Goal: Transaction & Acquisition: Purchase product/service

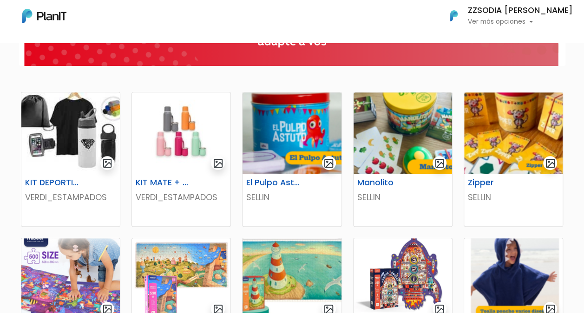
scroll to position [139, 0]
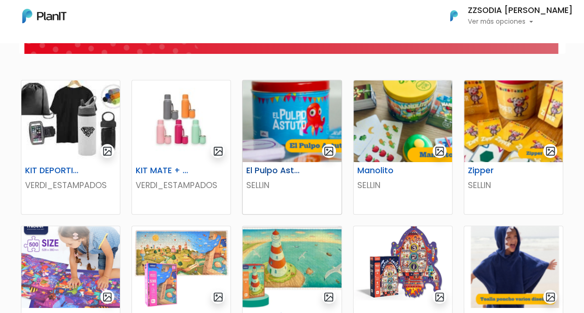
click at [313, 108] on img at bounding box center [292, 121] width 99 height 82
click at [401, 125] on img at bounding box center [403, 121] width 99 height 82
click at [507, 118] on img at bounding box center [513, 121] width 99 height 82
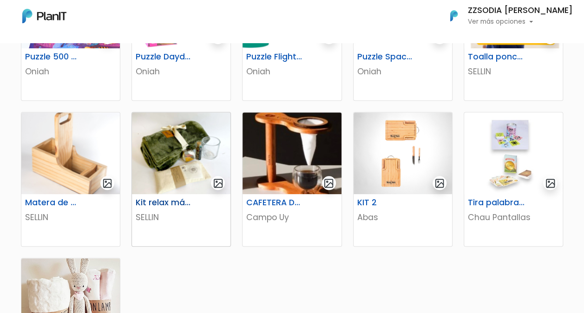
scroll to position [418, 0]
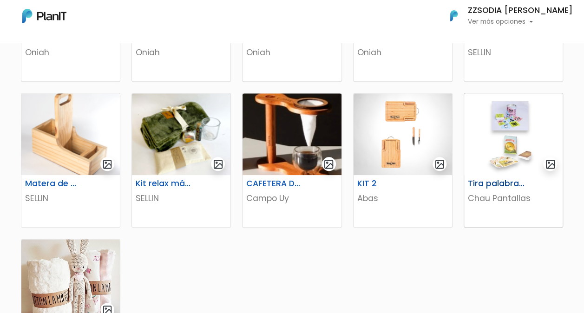
click at [510, 129] on img at bounding box center [513, 134] width 99 height 82
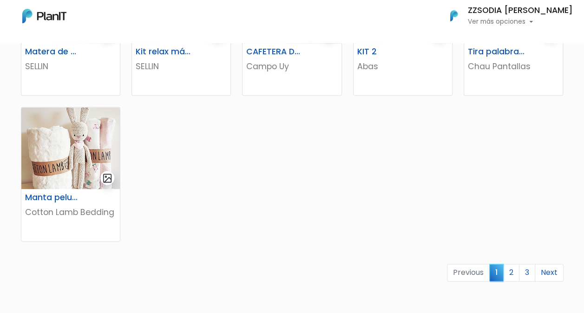
scroll to position [558, 0]
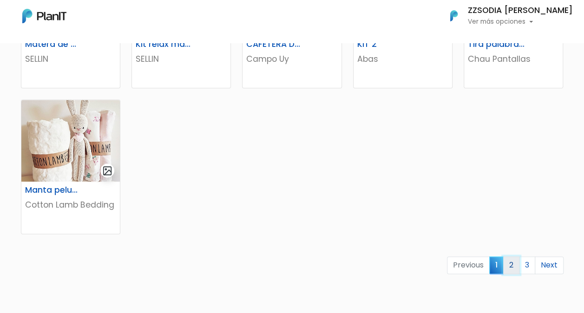
click at [511, 267] on link "2" at bounding box center [511, 265] width 16 height 18
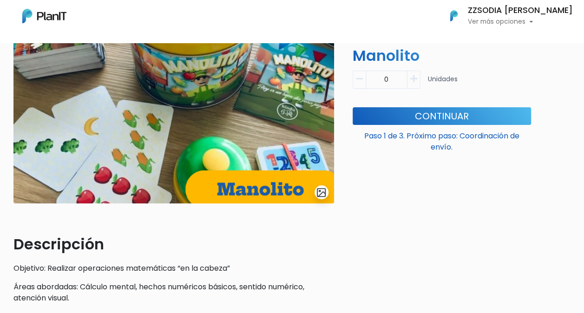
scroll to position [93, 0]
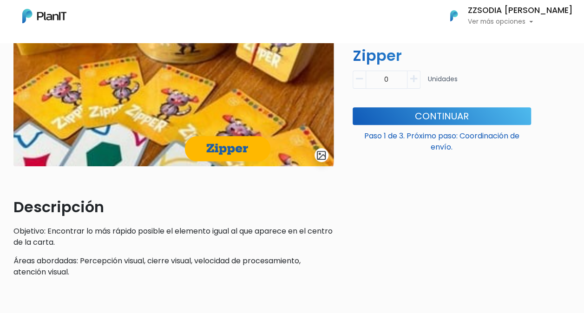
scroll to position [139, 0]
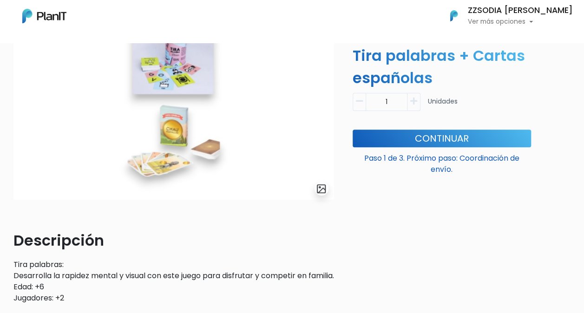
scroll to position [46, 0]
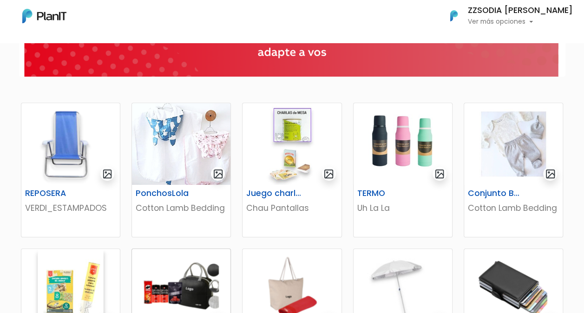
scroll to position [139, 0]
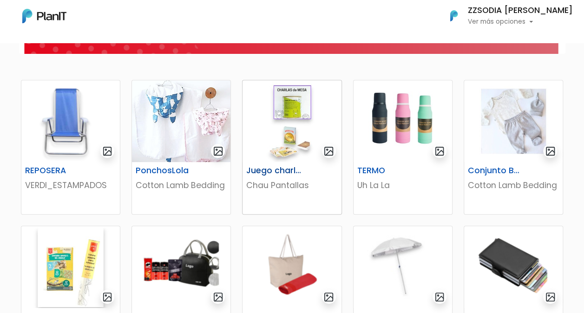
click at [295, 125] on img at bounding box center [292, 121] width 99 height 82
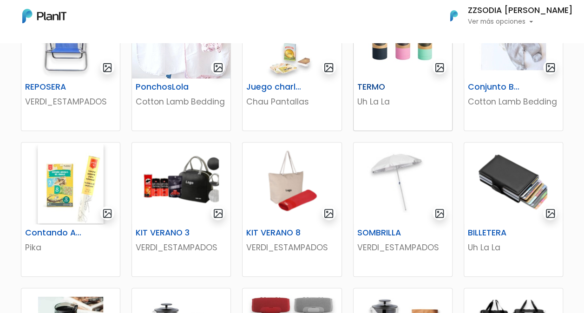
scroll to position [232, 0]
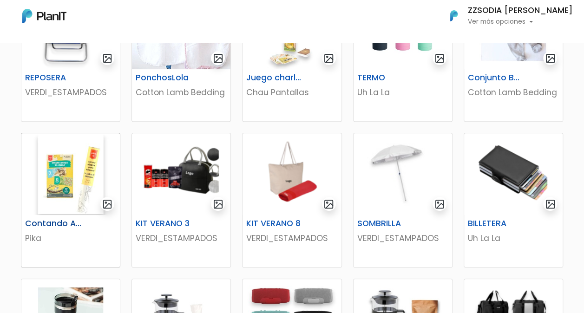
click at [70, 179] on img at bounding box center [70, 174] width 99 height 82
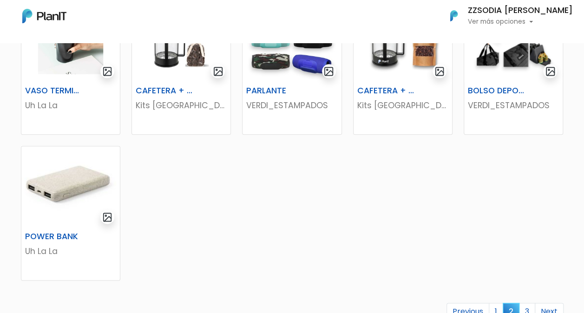
scroll to position [604, 0]
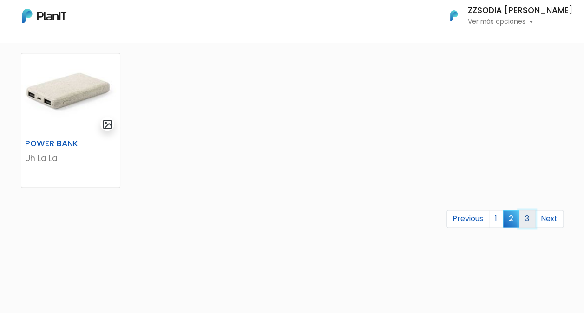
click at [526, 219] on link "3" at bounding box center [527, 219] width 16 height 18
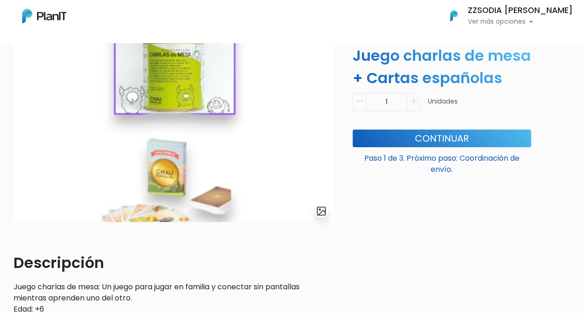
scroll to position [93, 0]
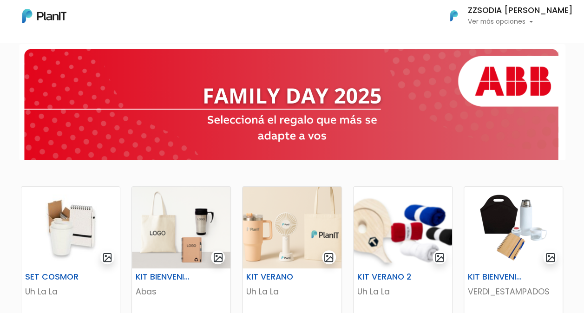
scroll to position [93, 0]
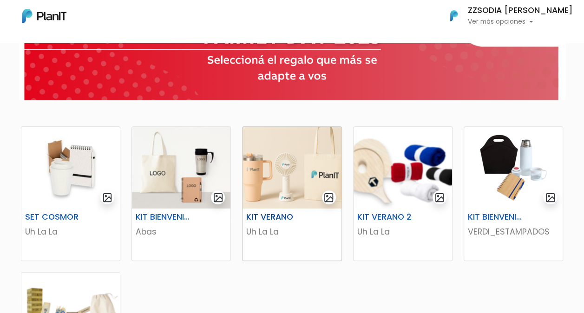
click at [293, 167] on img at bounding box center [292, 168] width 99 height 82
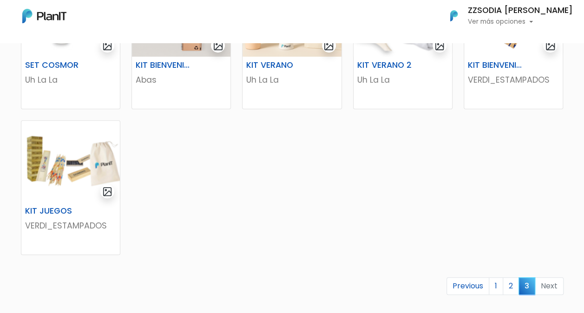
scroll to position [325, 0]
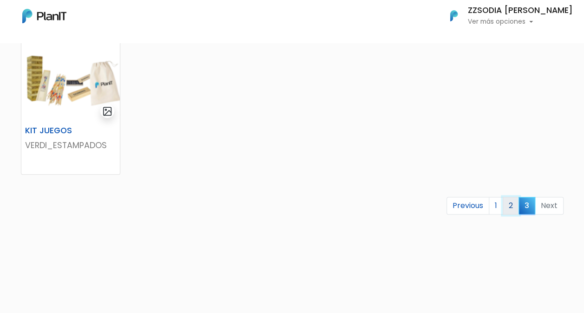
click at [512, 206] on link "2" at bounding box center [511, 206] width 16 height 18
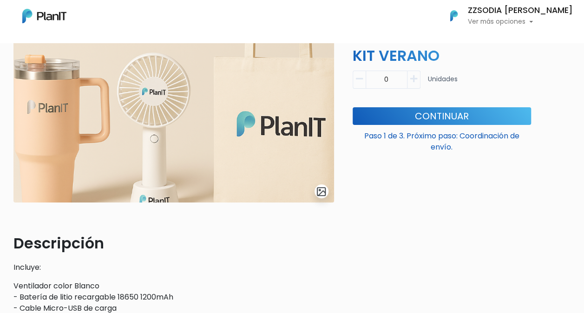
scroll to position [46, 0]
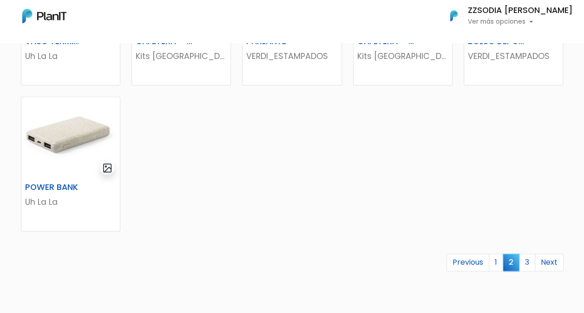
scroll to position [650, 0]
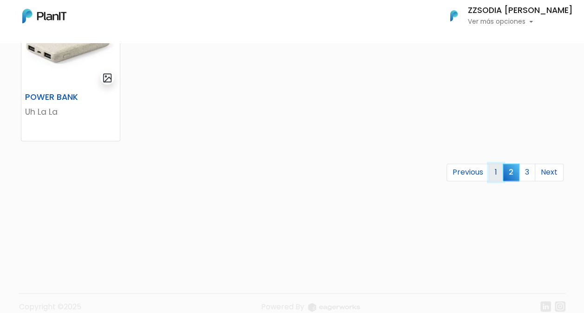
click at [500, 174] on link "1" at bounding box center [496, 173] width 14 height 18
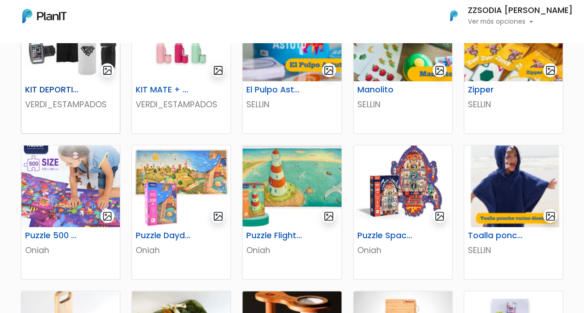
scroll to position [186, 0]
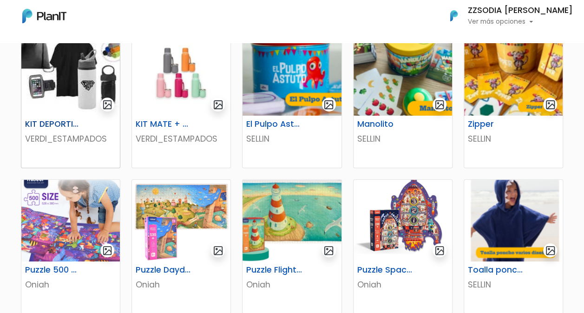
click at [69, 83] on img at bounding box center [70, 75] width 99 height 82
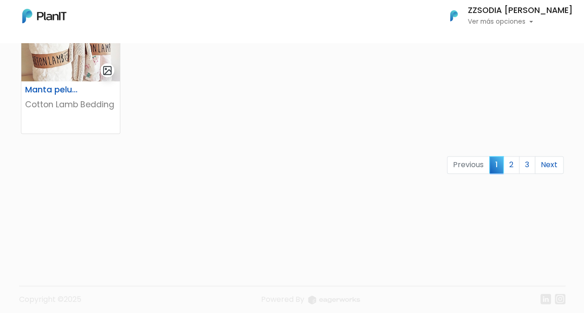
scroll to position [664, 0]
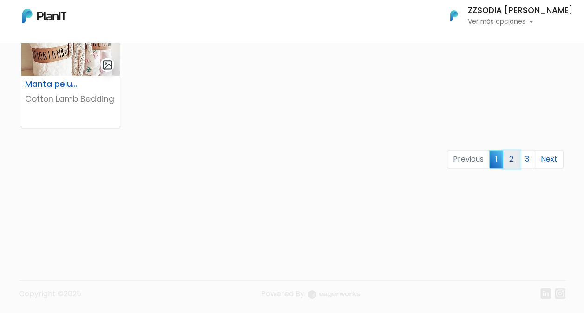
click at [510, 156] on link "2" at bounding box center [511, 160] width 16 height 18
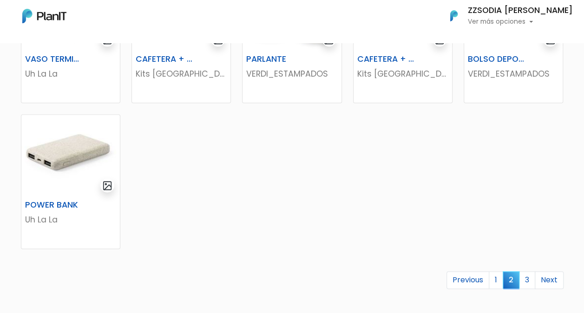
scroll to position [558, 0]
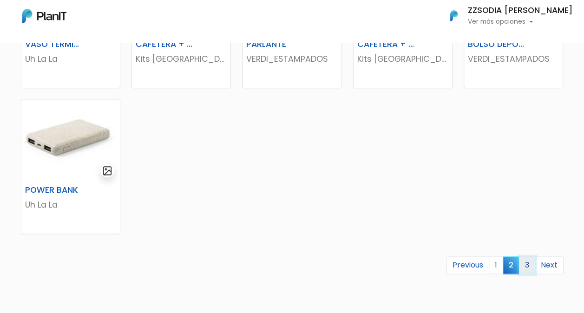
click at [524, 264] on link "3" at bounding box center [527, 265] width 16 height 18
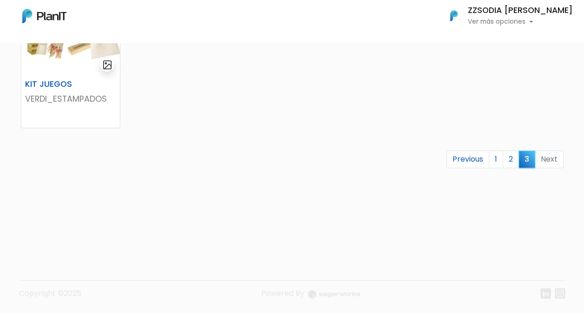
scroll to position [372, 0]
click at [509, 158] on link "2" at bounding box center [511, 160] width 16 height 18
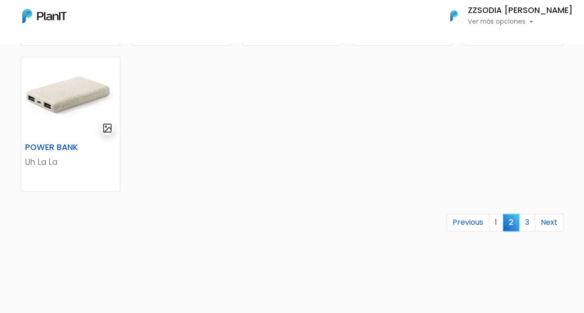
scroll to position [604, 0]
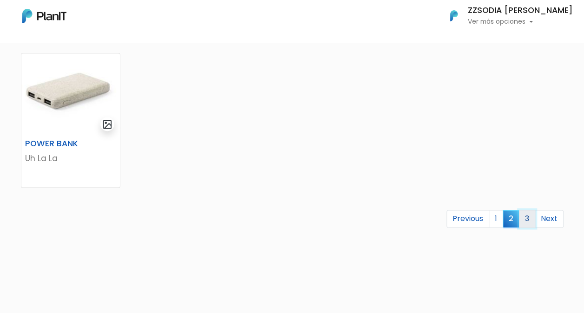
click at [528, 220] on link "3" at bounding box center [527, 219] width 16 height 18
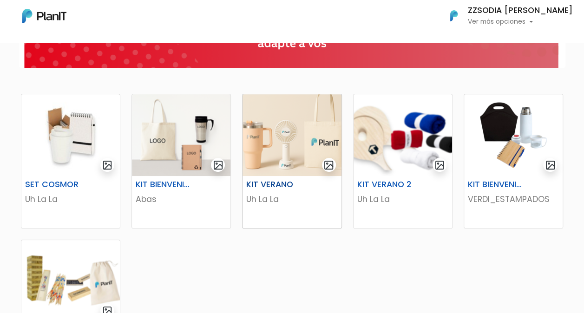
scroll to position [139, 0]
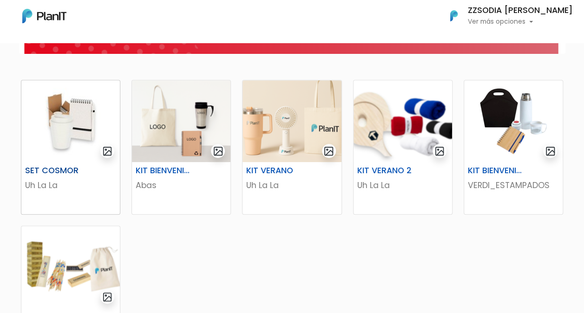
click at [71, 121] on img at bounding box center [70, 121] width 99 height 82
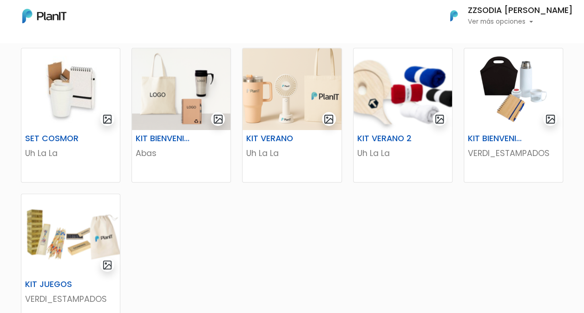
scroll to position [186, 0]
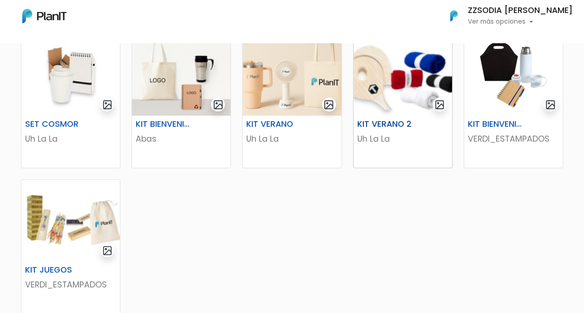
click at [406, 74] on img at bounding box center [403, 75] width 99 height 82
click at [274, 86] on img at bounding box center [292, 75] width 99 height 82
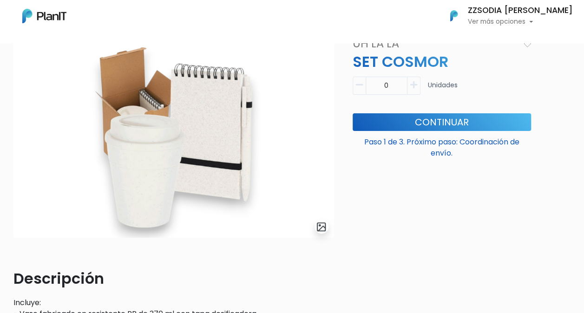
scroll to position [46, 0]
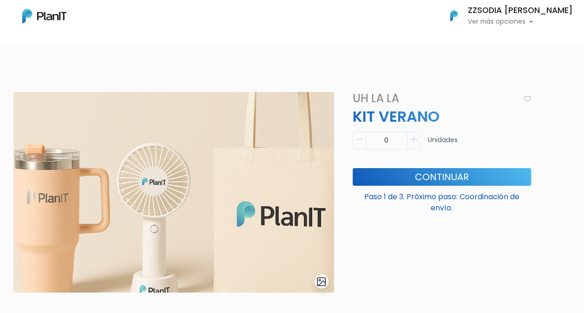
click at [409, 141] on button "button" at bounding box center [413, 140] width 13 height 18
type input "1"
click at [461, 176] on button "Continuar" at bounding box center [442, 177] width 178 height 18
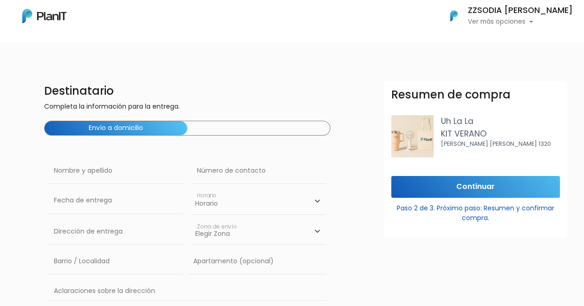
scroll to position [46, 0]
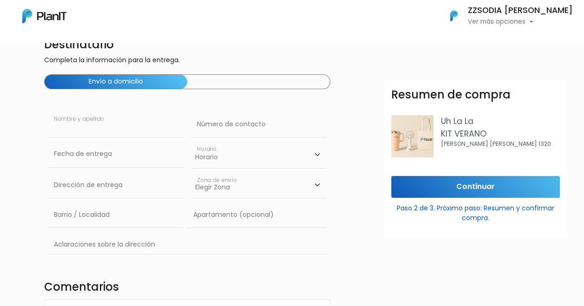
click at [116, 129] on input "text" at bounding box center [116, 125] width 136 height 26
type input "Sofia Izetta"
type input "093518374"
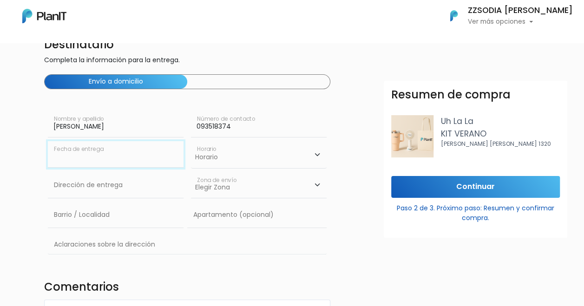
click at [143, 163] on input "text" at bounding box center [116, 154] width 136 height 26
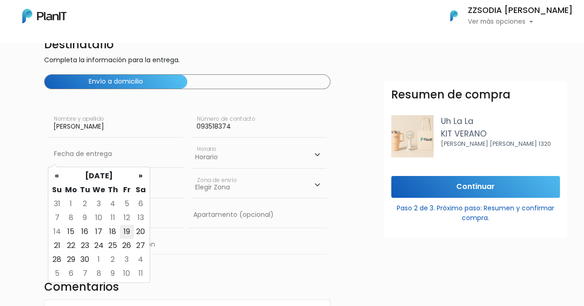
click at [125, 231] on td "19" at bounding box center [127, 232] width 14 height 14
type input "19/09/2025"
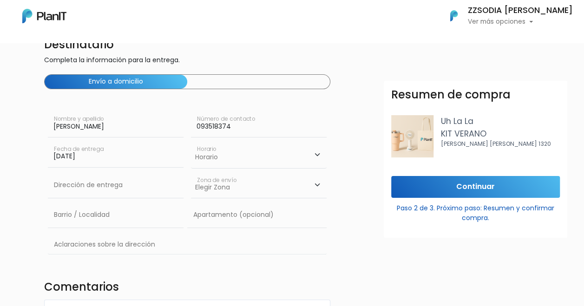
click at [212, 156] on select "Horario 08:00 - 10:00 10:00 - 12:00 14:00 - 16:00 16:00 - 18:00" at bounding box center [259, 154] width 136 height 27
select select "1"
click at [191, 141] on select "Horario 08:00 - 10:00 10:00 - 12:00 14:00 - 16:00 16:00 - 18:00" at bounding box center [259, 154] width 136 height 27
click at [84, 186] on input "text" at bounding box center [116, 185] width 136 height 26
type input "}"
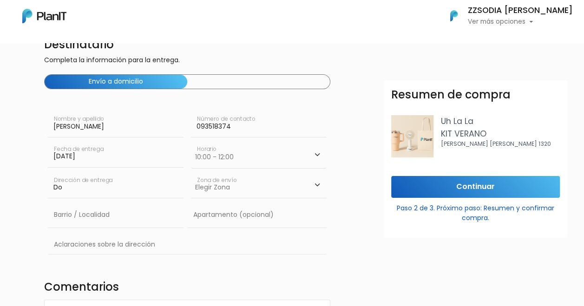
type input "D"
type input "Constituyente 1891"
click at [280, 191] on select "Elegir Zona Zona américa Oficina Montevideo" at bounding box center [259, 185] width 136 height 26
select select "8"
click at [191, 172] on select "Elegir Zona Zona américa Oficina Montevideo" at bounding box center [259, 185] width 136 height 26
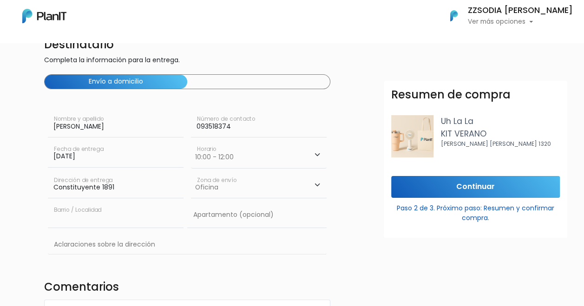
click at [114, 217] on input "text" at bounding box center [116, 215] width 136 height 26
type input "Montevideo"
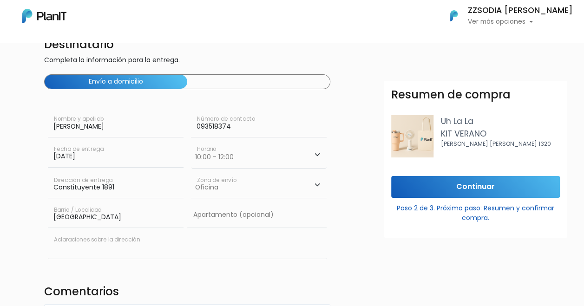
click at [105, 248] on input "text" at bounding box center [187, 245] width 279 height 27
type input "ABB SAU"
click at [506, 181] on input "Continuar" at bounding box center [475, 187] width 169 height 22
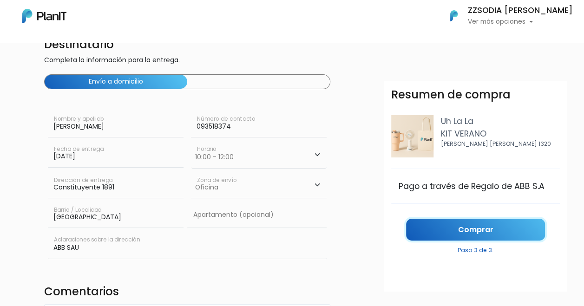
click at [500, 223] on link "Comprar" at bounding box center [475, 230] width 139 height 22
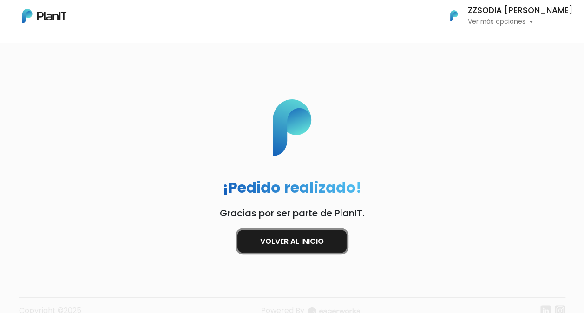
click at [304, 239] on link "Volver al inicio" at bounding box center [291, 241] width 109 height 23
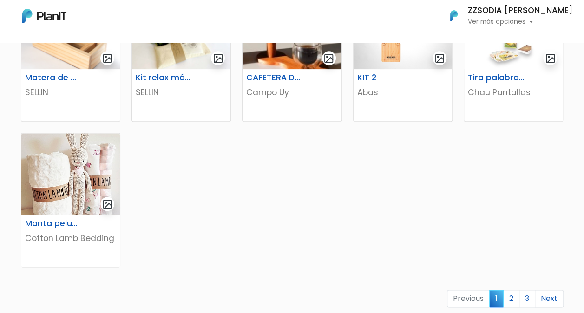
scroll to position [604, 0]
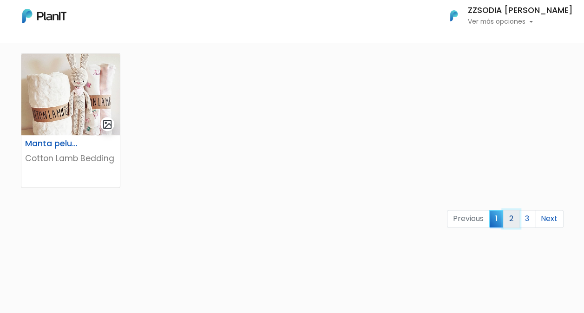
click at [508, 218] on link "2" at bounding box center [511, 219] width 16 height 18
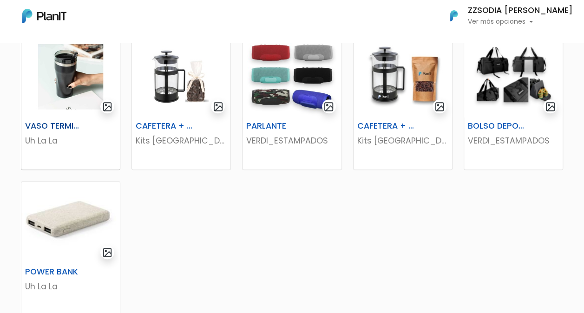
scroll to position [511, 0]
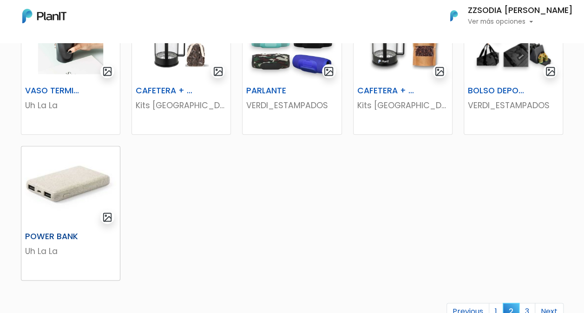
click at [75, 191] on img at bounding box center [70, 187] width 99 height 82
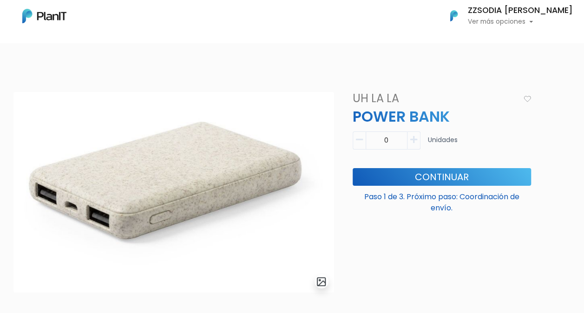
click at [419, 145] on button "button" at bounding box center [413, 140] width 13 height 18
type input "1"
click at [436, 174] on button "Continuar" at bounding box center [442, 177] width 178 height 18
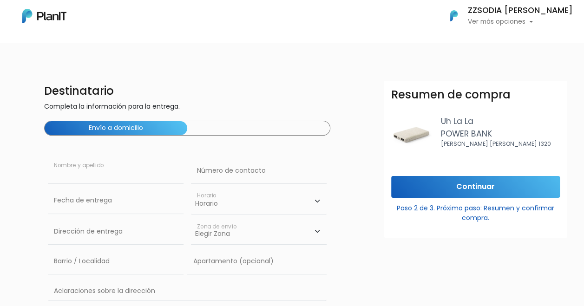
click at [93, 170] on input "text" at bounding box center [116, 171] width 136 height 26
type input "Sofia Izetta"
type input "Constituyente 1891"
type input "Montevideo"
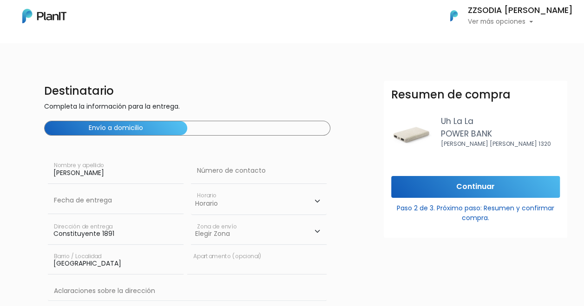
type input "ABB SAU"
click at [244, 171] on input "text" at bounding box center [259, 171] width 136 height 26
type input "093518374"
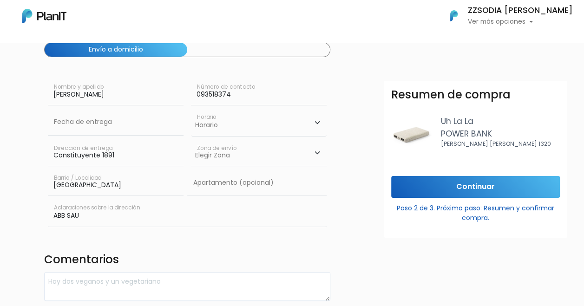
scroll to position [93, 0]
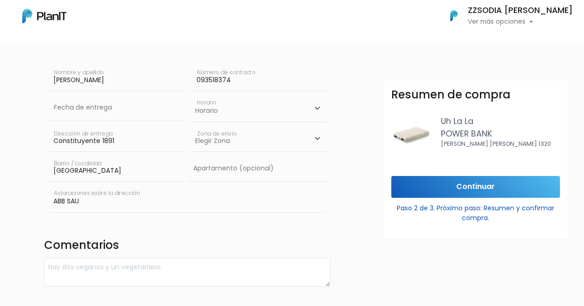
click at [250, 108] on select "Horario 08:00 - 10:00 10:00 - 12:00 14:00 - 16:00 16:00 - 18:00" at bounding box center [259, 108] width 136 height 27
select select "1"
click at [191, 95] on select "Horario 08:00 - 10:00 10:00 - 12:00 14:00 - 16:00 16:00 - 18:00" at bounding box center [259, 108] width 136 height 27
click at [234, 142] on select "Elegir Zona Zona américa Oficina Montevideo" at bounding box center [259, 139] width 136 height 26
select select "8"
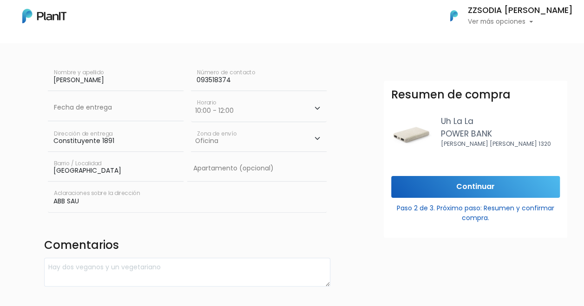
click at [191, 126] on select "Elegir Zona Zona américa Oficina Montevideo" at bounding box center [259, 139] width 136 height 26
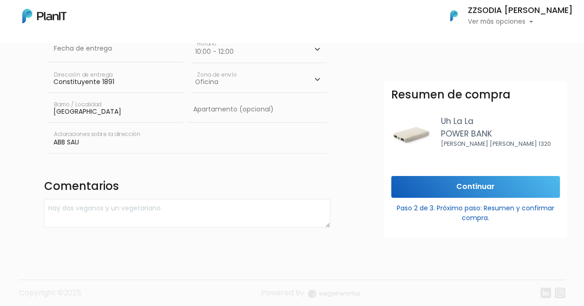
scroll to position [158, 0]
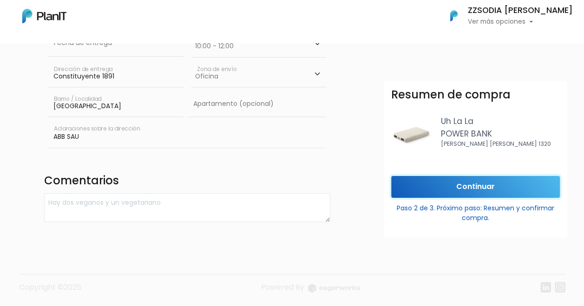
click at [482, 188] on input "Continuar" at bounding box center [475, 187] width 169 height 22
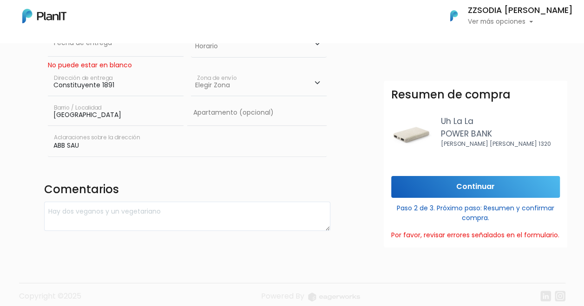
scroll to position [111, 0]
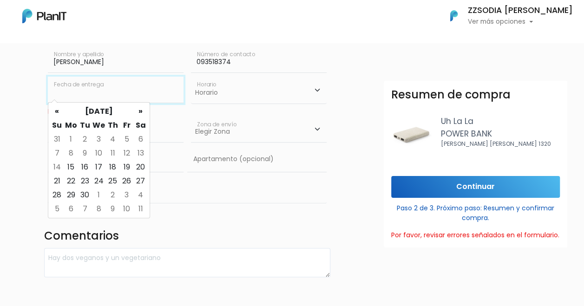
click at [95, 93] on input "text" at bounding box center [116, 90] width 136 height 26
click at [128, 165] on td "19" at bounding box center [127, 167] width 14 height 14
type input "19/09/2025"
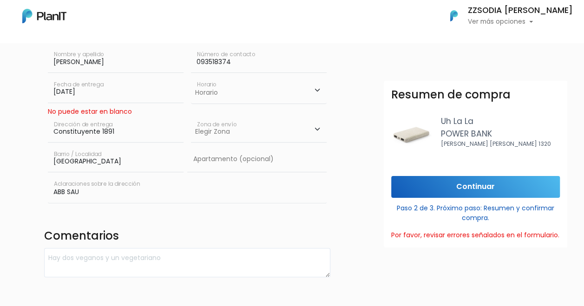
click at [277, 89] on select "Horario 08:00 - 10:00 10:00 - 12:00 14:00 - 16:00 16:00 - 18:00" at bounding box center [259, 90] width 136 height 27
select select "1"
click at [191, 77] on select "Horario 08:00 - 10:00 10:00 - 12:00 14:00 - 16:00 16:00 - 18:00" at bounding box center [259, 90] width 136 height 27
click at [498, 188] on input "Continuar" at bounding box center [475, 187] width 169 height 22
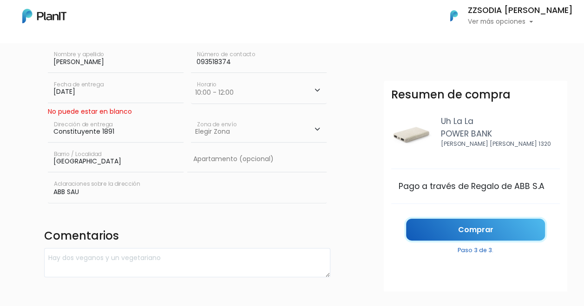
click at [489, 225] on link "Comprar" at bounding box center [475, 230] width 139 height 22
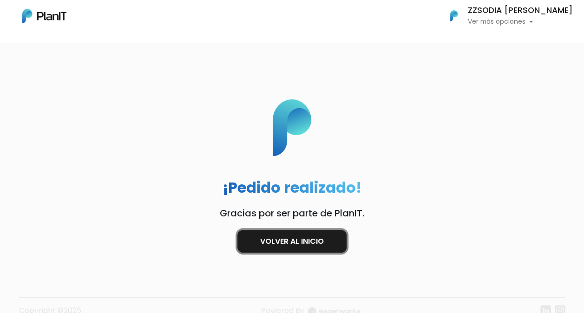
click at [280, 244] on link "Volver al inicio" at bounding box center [291, 241] width 109 height 23
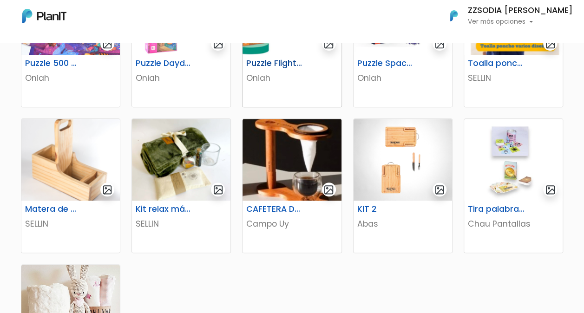
scroll to position [418, 0]
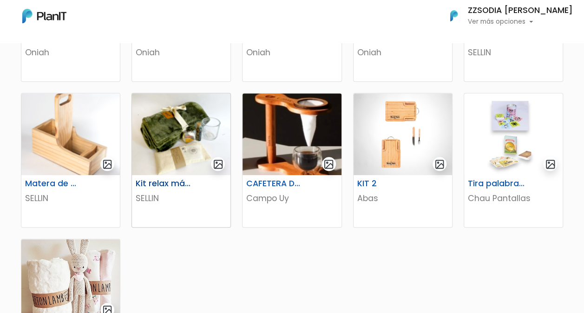
click at [182, 121] on img at bounding box center [181, 134] width 99 height 82
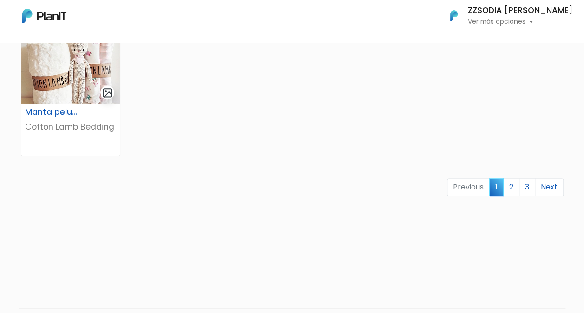
scroll to position [664, 0]
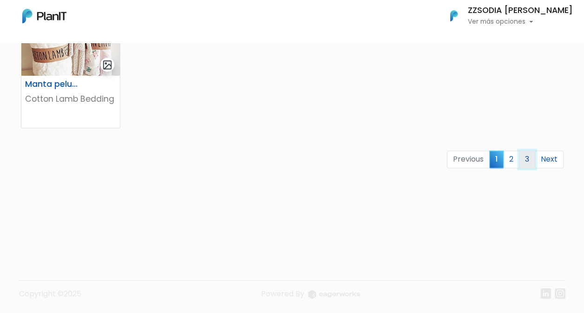
click at [532, 159] on link "3" at bounding box center [527, 160] width 16 height 18
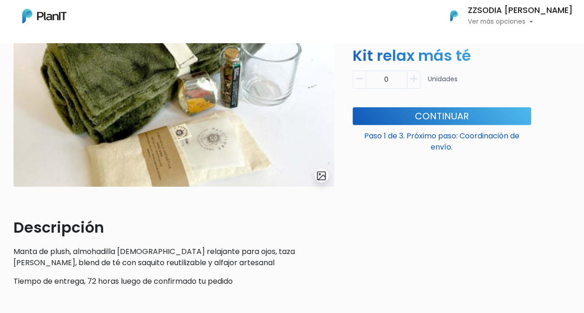
scroll to position [93, 0]
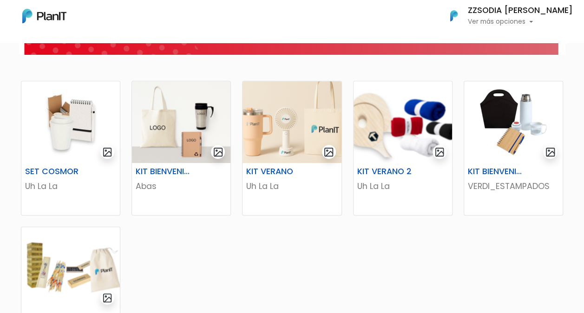
scroll to position [139, 0]
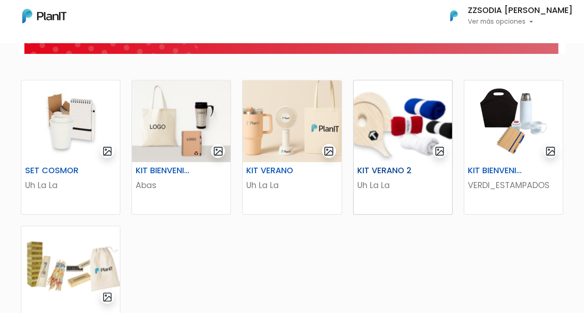
click at [395, 118] on img at bounding box center [403, 121] width 99 height 82
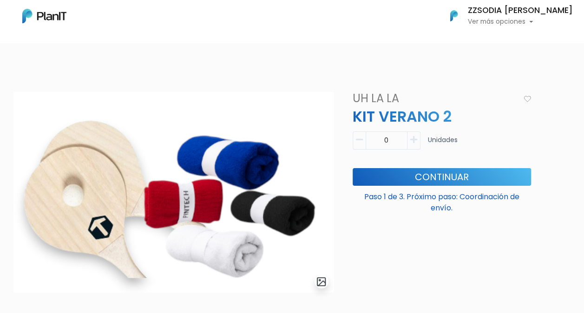
click at [414, 143] on icon "button" at bounding box center [413, 140] width 7 height 8
type input "1"
click at [421, 174] on button "Continuar" at bounding box center [442, 177] width 178 height 18
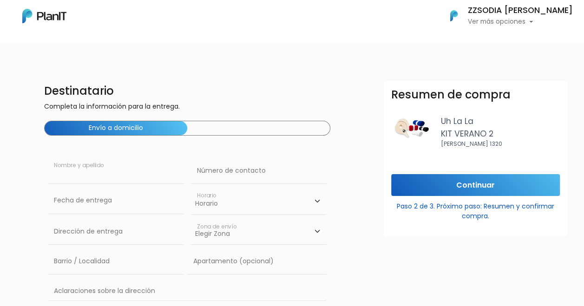
click at [115, 161] on input "text" at bounding box center [116, 171] width 136 height 26
type input "[PERSON_NAME]"
type input "Constituyente 1891"
type input "[GEOGRAPHIC_DATA]"
type input "ABB SAU"
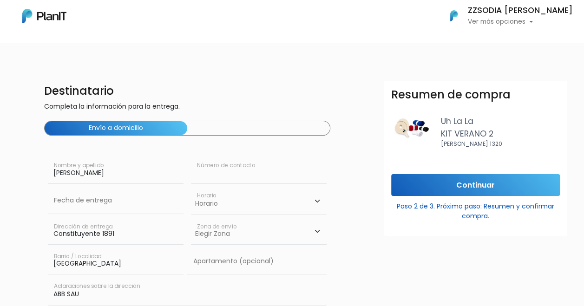
click at [245, 172] on input "text" at bounding box center [259, 171] width 136 height 26
type input "093518374"
click at [240, 206] on select "Horario 08:00 - 10:00 10:00 - 12:00 14:00 - 16:00 16:00 - 18:00" at bounding box center [259, 201] width 136 height 27
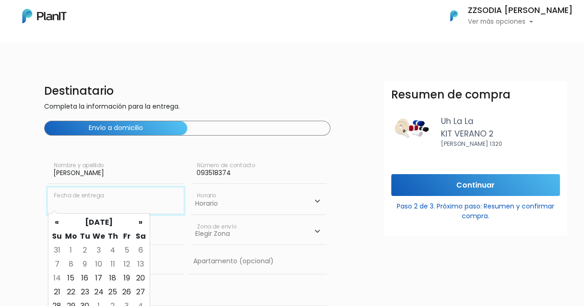
click at [145, 206] on input "text" at bounding box center [116, 201] width 136 height 26
click at [126, 281] on td "19" at bounding box center [127, 278] width 14 height 14
type input "19/09/2025"
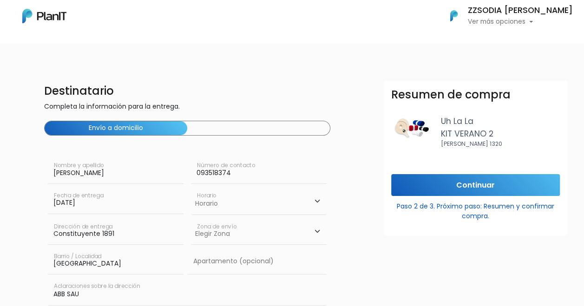
click at [226, 212] on select "Horario 08:00 - 10:00 10:00 - 12:00 14:00 - 16:00 16:00 - 18:00" at bounding box center [259, 201] width 136 height 27
select select "1"
click at [191, 188] on select "Horario 08:00 - 10:00 10:00 - 12:00 14:00 - 16:00 16:00 - 18:00" at bounding box center [259, 201] width 136 height 27
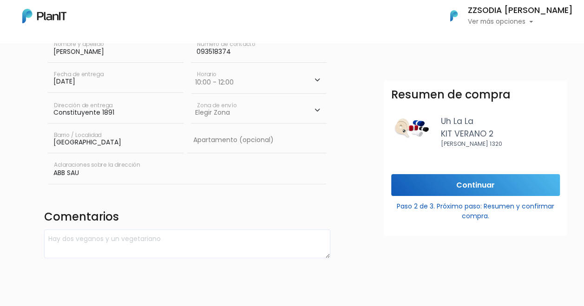
scroll to position [139, 0]
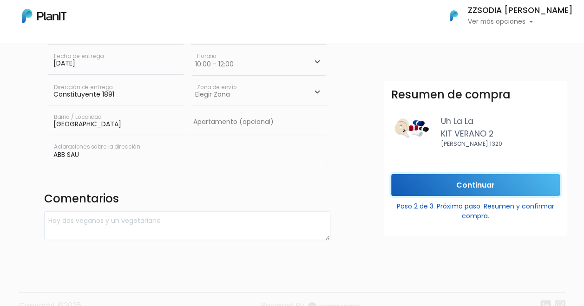
click at [502, 183] on input "Continuar" at bounding box center [475, 185] width 169 height 22
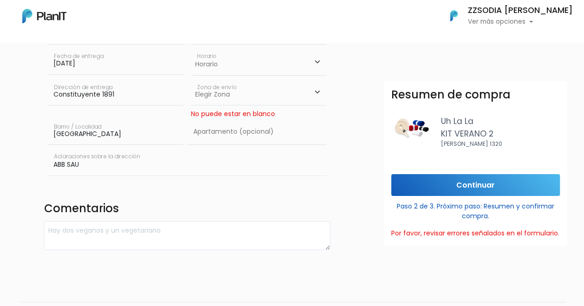
click at [249, 103] on select "Elegir Zona Zona américa Oficina Montevideo" at bounding box center [259, 92] width 136 height 26
select select "8"
click at [191, 79] on select "Elegir Zona Zona américa Oficina Montevideo" at bounding box center [259, 92] width 136 height 26
click at [442, 188] on input "Continuar" at bounding box center [475, 185] width 169 height 22
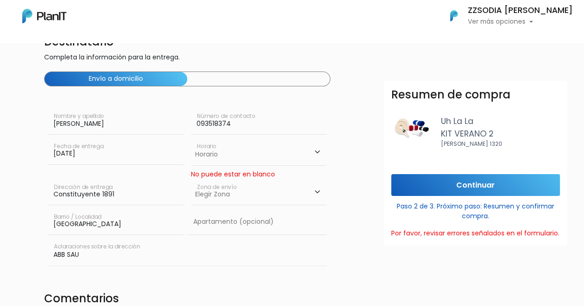
scroll to position [46, 0]
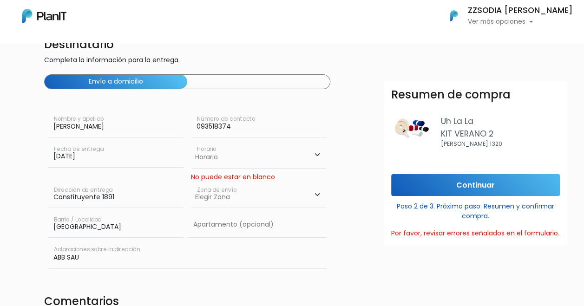
click at [252, 156] on select "Horario 08:00 - 10:00 10:00 - 12:00 14:00 - 16:00 16:00 - 18:00" at bounding box center [259, 154] width 136 height 27
select select "1"
click at [191, 141] on select "Horario 08:00 - 10:00 10:00 - 12:00 14:00 - 16:00 16:00 - 18:00" at bounding box center [259, 154] width 136 height 27
click at [473, 185] on input "Continuar" at bounding box center [475, 185] width 169 height 22
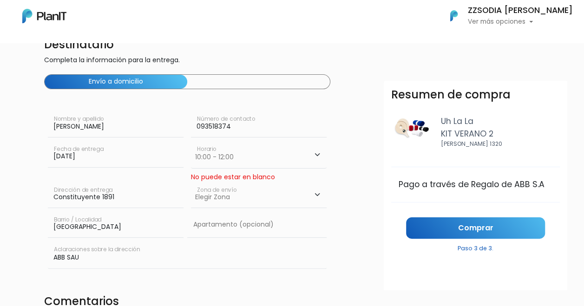
click at [238, 195] on select "Elegir Zona Zona américa Oficina Montevideo" at bounding box center [259, 195] width 136 height 26
select select "8"
click at [191, 182] on select "Elegir Zona Zona américa Oficina Montevideo" at bounding box center [259, 195] width 136 height 26
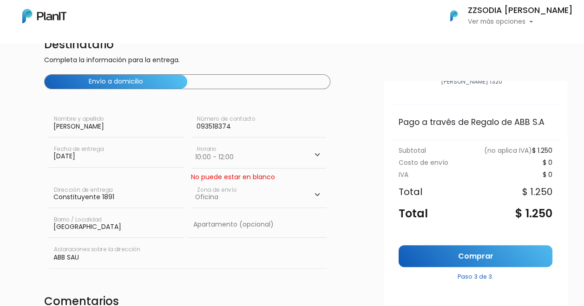
scroll to position [62, 0]
click at [497, 259] on link "Comprar" at bounding box center [476, 256] width 154 height 22
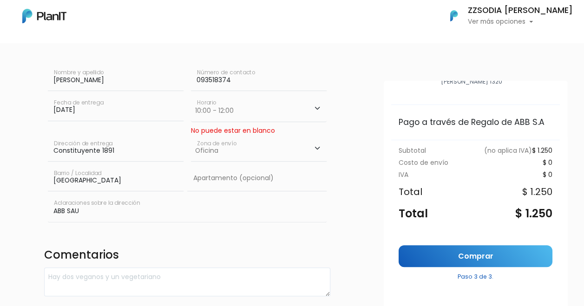
click at [239, 137] on select "Elegir Zona Zona américa Oficina Montevideo" at bounding box center [259, 149] width 136 height 26
click at [191, 136] on select "Elegir Zona Zona américa Oficina Montevideo" at bounding box center [259, 149] width 136 height 26
click at [229, 107] on select "Horario 08:00 - 10:00 10:00 - 12:00 14:00 - 16:00 16:00 - 18:00" at bounding box center [259, 108] width 136 height 27
click at [191, 95] on select "Horario 08:00 - 10:00 10:00 - 12:00 14:00 - 16:00 16:00 - 18:00" at bounding box center [259, 108] width 136 height 27
click at [226, 154] on select "Elegir Zona Zona américa Oficina Montevideo" at bounding box center [259, 149] width 136 height 26
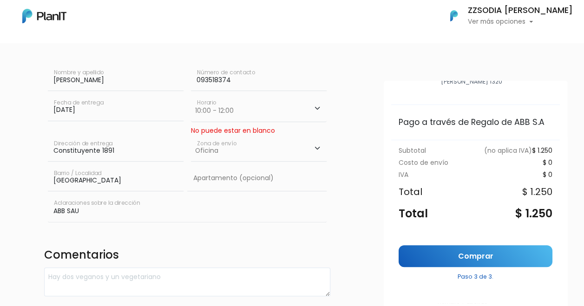
click at [226, 154] on select "Elegir Zona Zona américa Oficina Montevideo" at bounding box center [259, 149] width 136 height 26
click at [227, 171] on input "text" at bounding box center [256, 178] width 139 height 26
click at [249, 131] on div "No puede estar en blanco" at bounding box center [259, 131] width 136 height 10
click at [473, 261] on link "Comprar" at bounding box center [476, 256] width 154 height 22
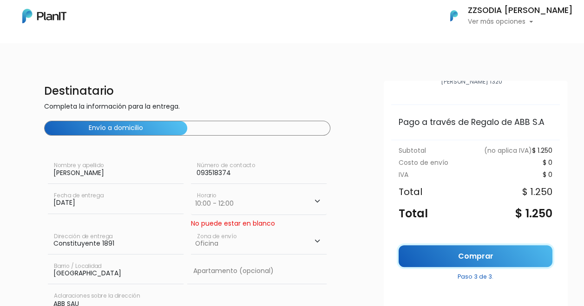
click at [492, 256] on link "Comprar" at bounding box center [476, 256] width 154 height 22
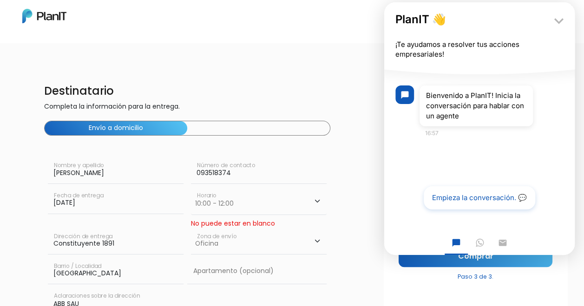
click at [461, 197] on button "Empieza la conversación. 💬" at bounding box center [480, 197] width 112 height 23
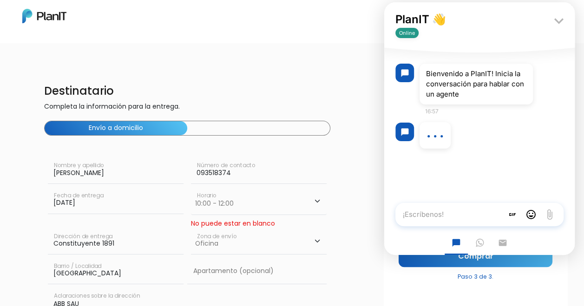
click at [450, 206] on textarea "¡Escríbenos!" at bounding box center [449, 214] width 108 height 23
type textarea "Holq!"
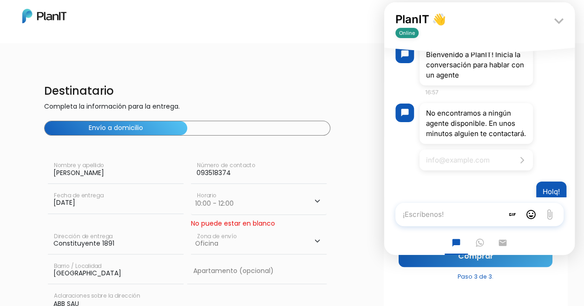
scroll to position [56, 0]
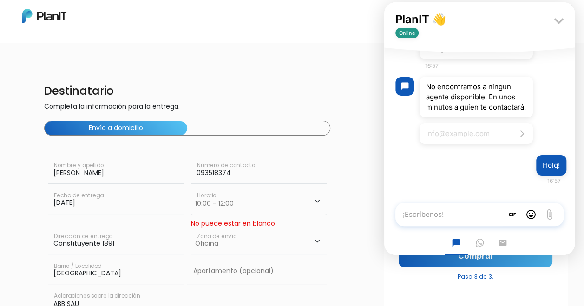
click at [453, 215] on textarea "¡Escríbenos!" at bounding box center [449, 214] width 108 height 23
type textarea "h"
type textarea "u"
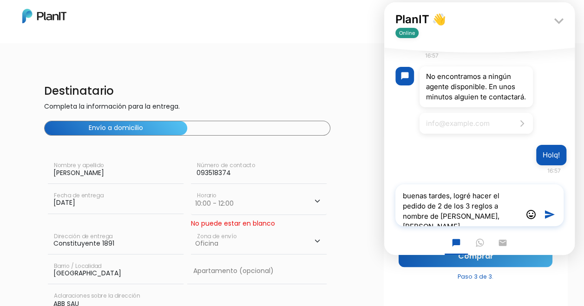
type textarea "buenas tardes, logré hacer el pedido de 2 de los 3 reglos a nombre de ABBSAU, S…"
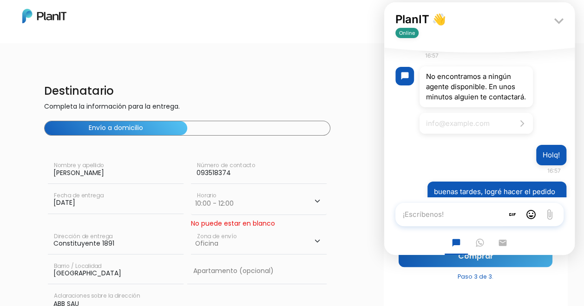
scroll to position [113, 0]
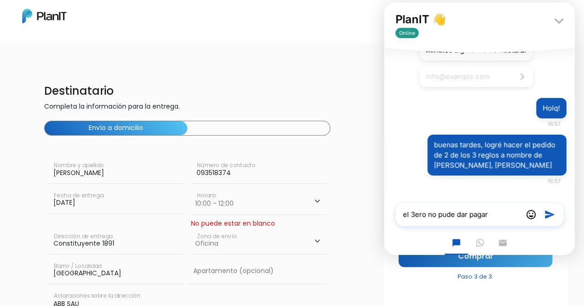
type textarea "el 3ero no pude dar pagar"
click at [81, 186] on div "Sofia Izetta Nombre y apellido" at bounding box center [116, 173] width 136 height 30
click at [83, 203] on input "19/09/2025" at bounding box center [116, 201] width 136 height 26
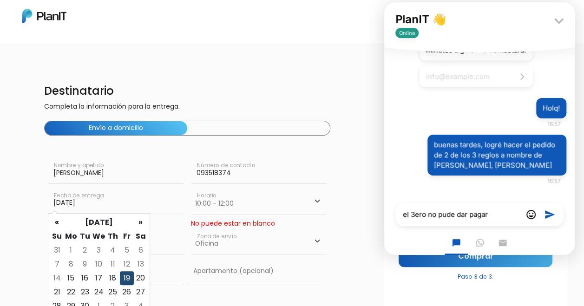
click at [126, 281] on td "19" at bounding box center [127, 278] width 14 height 14
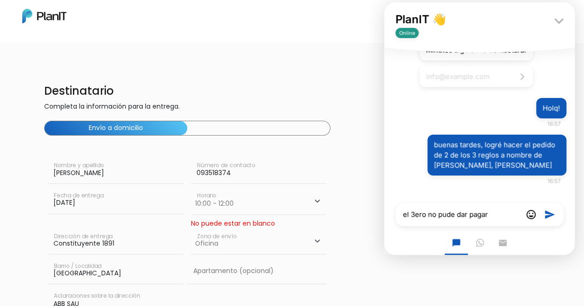
scroll to position [0, 0]
click at [220, 208] on select "Horario 08:00 - 10:00 10:00 - 12:00 14:00 - 16:00 16:00 - 18:00" at bounding box center [259, 201] width 136 height 27
click at [191, 188] on select "Horario 08:00 - 10:00 10:00 - 12:00 14:00 - 16:00 16:00 - 18:00" at bounding box center [259, 201] width 136 height 27
click at [229, 207] on select "Horario 08:00 - 10:00 10:00 - 12:00 14:00 - 16:00 16:00 - 18:00" at bounding box center [259, 201] width 136 height 27
select select "1"
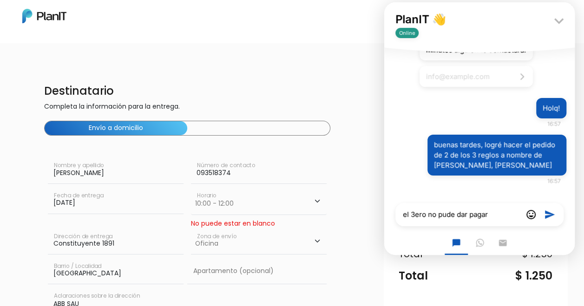
click at [191, 188] on select "Horario 08:00 - 10:00 10:00 - 12:00 14:00 - 16:00 16:00 - 18:00" at bounding box center [259, 201] width 136 height 27
click at [219, 226] on div "No puede estar en blanco" at bounding box center [259, 224] width 136 height 10
click at [109, 243] on input "Constituyente 1891" at bounding box center [116, 242] width 136 height 26
click at [210, 243] on select "Elegir Zona Zona américa Oficina Montevideo" at bounding box center [259, 242] width 136 height 26
click at [191, 229] on select "Elegir Zona Zona américa Oficina Montevideo" at bounding box center [259, 242] width 136 height 26
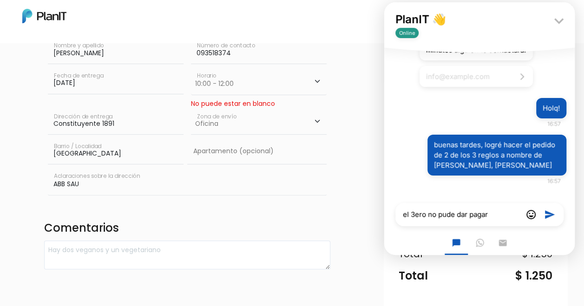
scroll to position [167, 0]
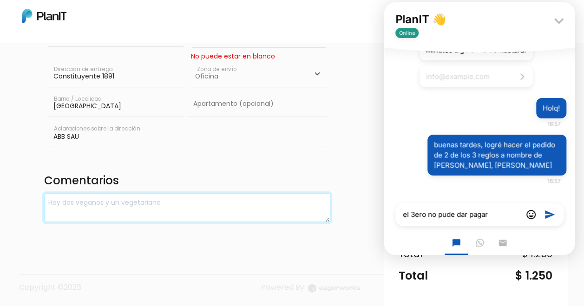
click at [148, 202] on textarea at bounding box center [187, 207] width 287 height 29
type textarea "."
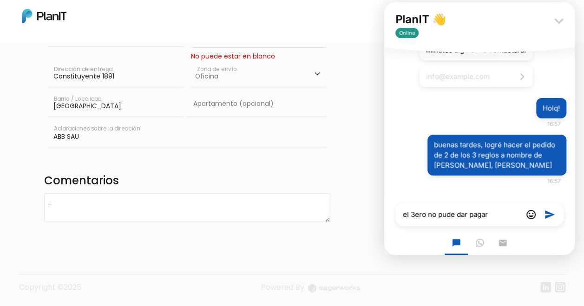
click at [556, 21] on icon "keyboard_arrow_down" at bounding box center [559, 21] width 19 height 19
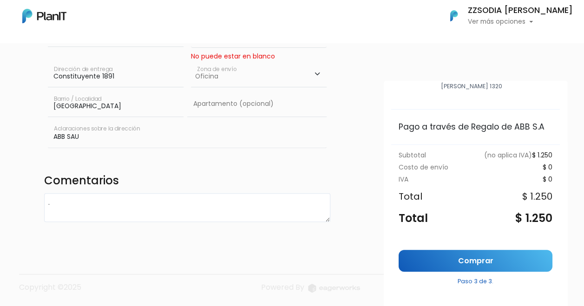
scroll to position [62, 0]
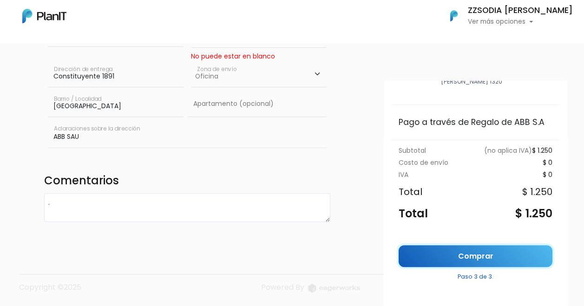
click at [489, 260] on link "Comprar" at bounding box center [476, 256] width 154 height 22
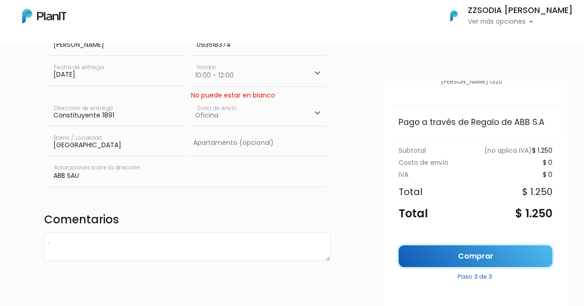
scroll to position [74, 0]
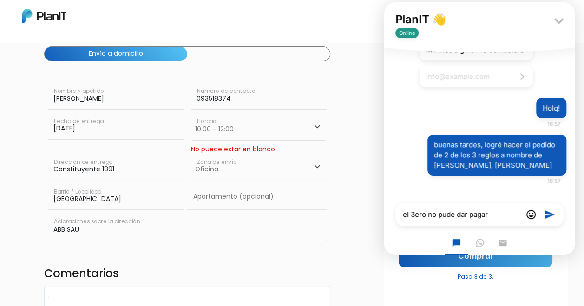
click at [493, 215] on textarea "el 3ero no pude dar pagar" at bounding box center [458, 214] width 126 height 23
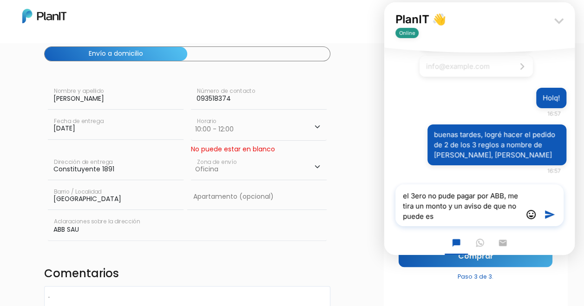
type textarea "el 3ero no pude pagar por ABB, me tira un monto y un aviso de que no puede es"
click at [563, 23] on icon "keyboard_arrow_down" at bounding box center [559, 21] width 19 height 19
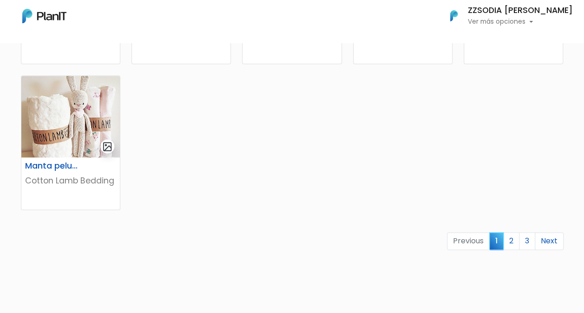
scroll to position [604, 0]
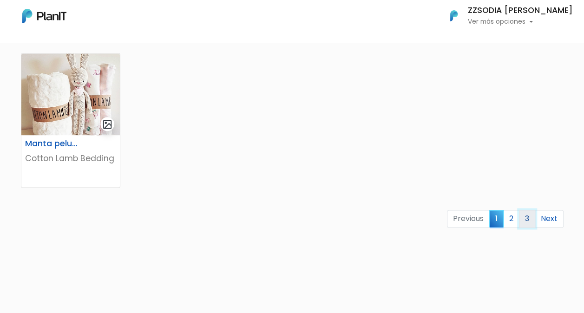
click at [527, 220] on link "3" at bounding box center [527, 219] width 16 height 18
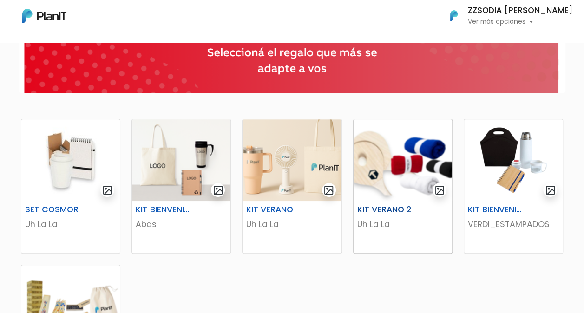
scroll to position [93, 0]
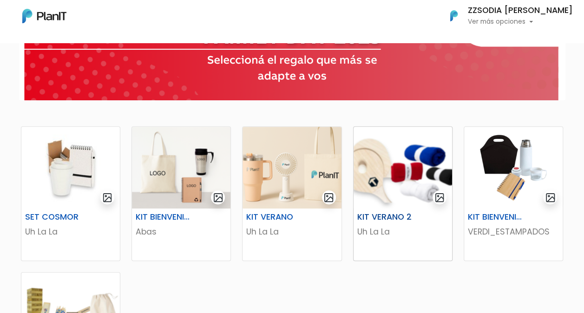
click at [393, 160] on img at bounding box center [403, 168] width 99 height 82
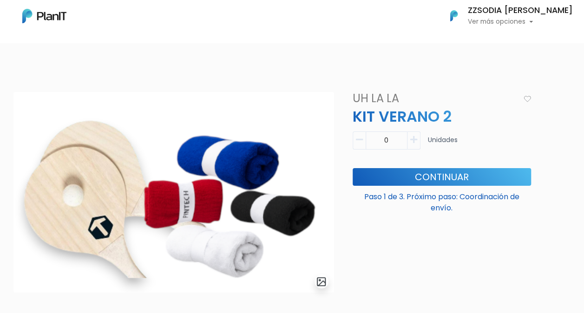
click at [426, 139] on div "0 Unidades" at bounding box center [442, 144] width 178 height 26
click at [414, 141] on icon "button" at bounding box center [413, 140] width 7 height 8
type input "1"
click at [449, 178] on button "Continuar" at bounding box center [442, 177] width 178 height 18
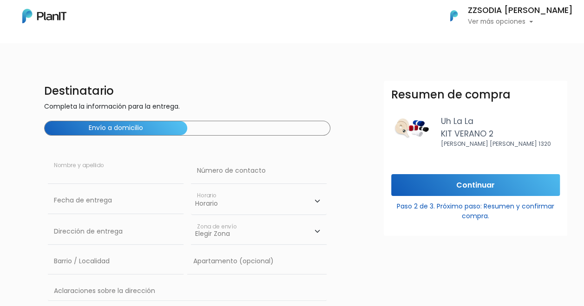
click at [120, 173] on input "text" at bounding box center [116, 171] width 136 height 26
type input "[PERSON_NAME]"
type input "Constituyente 1891"
type input "[GEOGRAPHIC_DATA]"
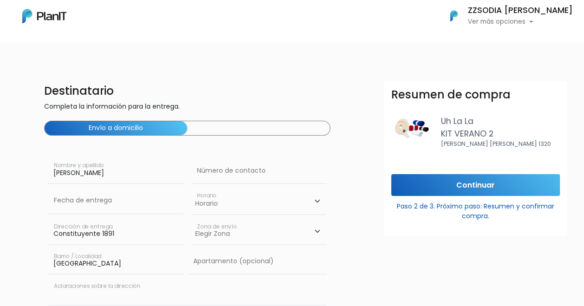
type input "ABB SAU"
click at [232, 160] on input "text" at bounding box center [259, 171] width 136 height 26
type input "093518374"
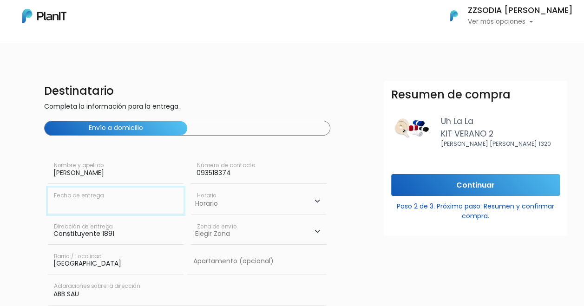
click at [125, 206] on input "text" at bounding box center [116, 201] width 136 height 26
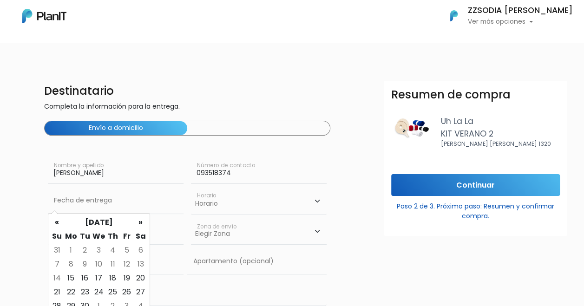
click at [127, 272] on td "19" at bounding box center [127, 278] width 14 height 14
type input "[DATE]"
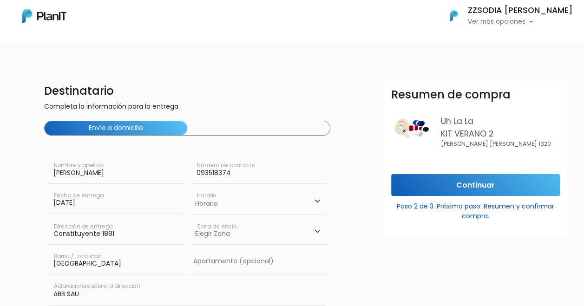
click at [229, 205] on select "Horario 08:00 - 10:00 10:00 - 12:00 14:00 - 16:00 16:00 - 18:00" at bounding box center [259, 201] width 136 height 27
select select "1"
click at [191, 188] on select "Horario 08:00 - 10:00 10:00 - 12:00 14:00 - 16:00 16:00 - 18:00" at bounding box center [259, 201] width 136 height 27
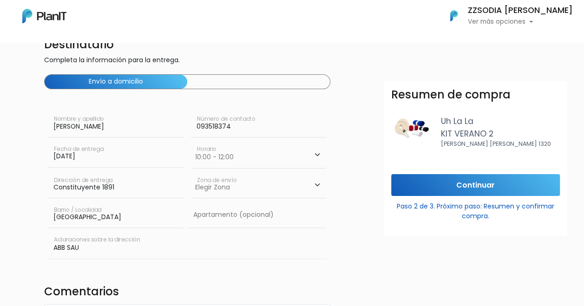
click at [249, 194] on select "Elegir [PERSON_NAME][GEOGRAPHIC_DATA]" at bounding box center [259, 185] width 136 height 26
select select "8"
click at [191, 172] on select "Elegir [PERSON_NAME][GEOGRAPHIC_DATA]" at bounding box center [259, 185] width 136 height 26
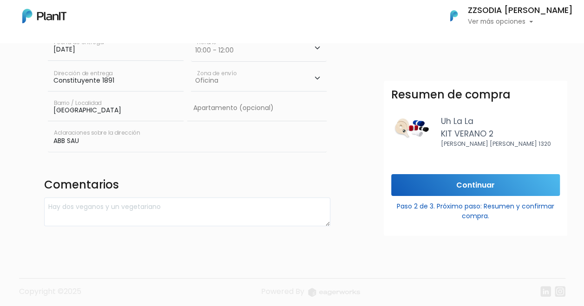
scroll to position [158, 0]
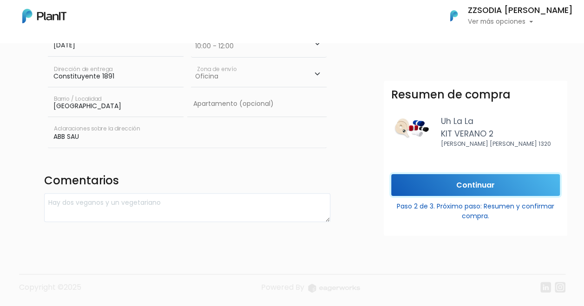
click at [482, 190] on input "Continuar" at bounding box center [475, 185] width 169 height 22
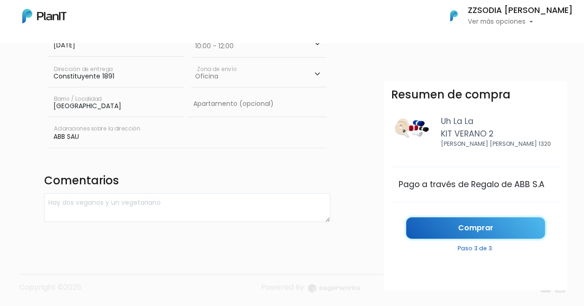
click at [488, 227] on link "Comprar" at bounding box center [475, 228] width 139 height 22
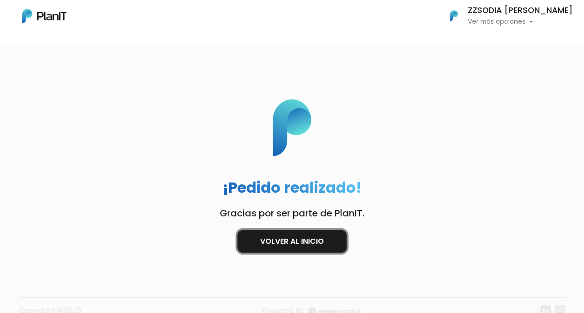
click at [305, 241] on link "Volver al inicio" at bounding box center [291, 241] width 109 height 23
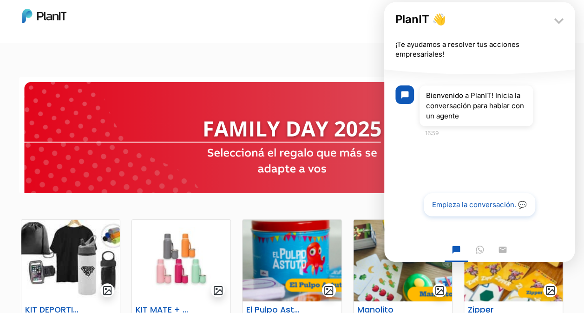
click at [465, 206] on button "Empieza la conversación. 💬" at bounding box center [480, 204] width 112 height 23
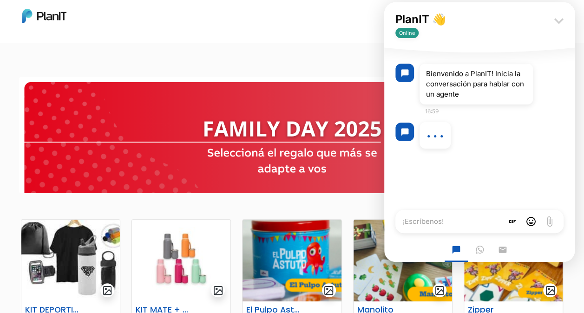
click at [559, 20] on icon "keyboard_arrow_down" at bounding box center [559, 21] width 19 height 19
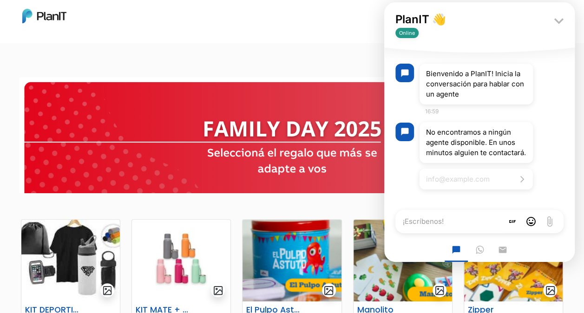
click at [446, 218] on textarea "¡Escríbenos!" at bounding box center [449, 221] width 108 height 23
click at [305, 8] on div "Mis Compras Mi Lista Editar Información Cerrar Sesión ZZSODIA [PERSON_NAME] Ver…" at bounding box center [292, 16] width 584 height 24
